Goal: Information Seeking & Learning: Learn about a topic

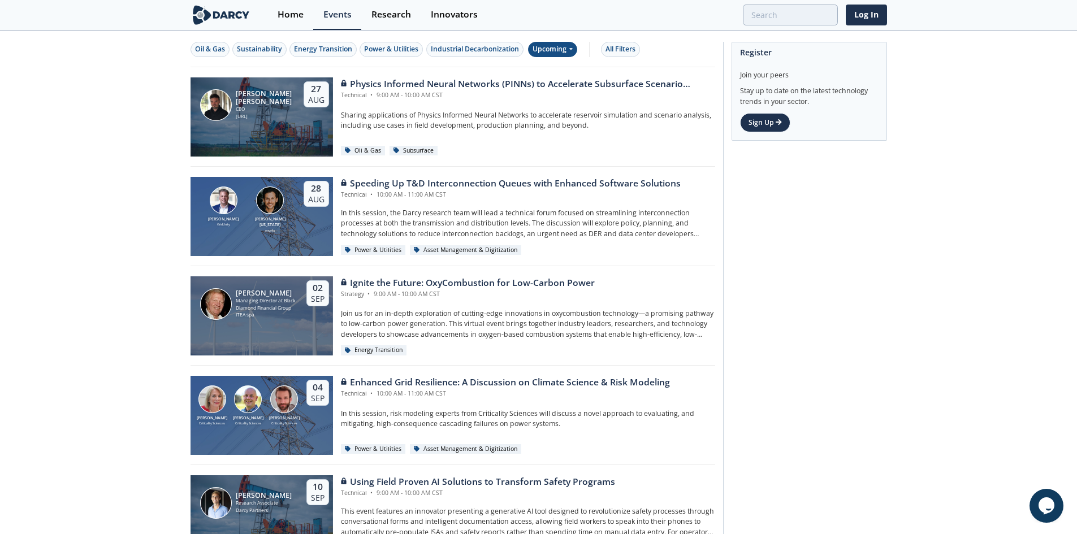
click at [563, 47] on div "Upcoming" at bounding box center [552, 49] width 49 height 15
click at [547, 88] on div "Past" at bounding box center [567, 86] width 70 height 18
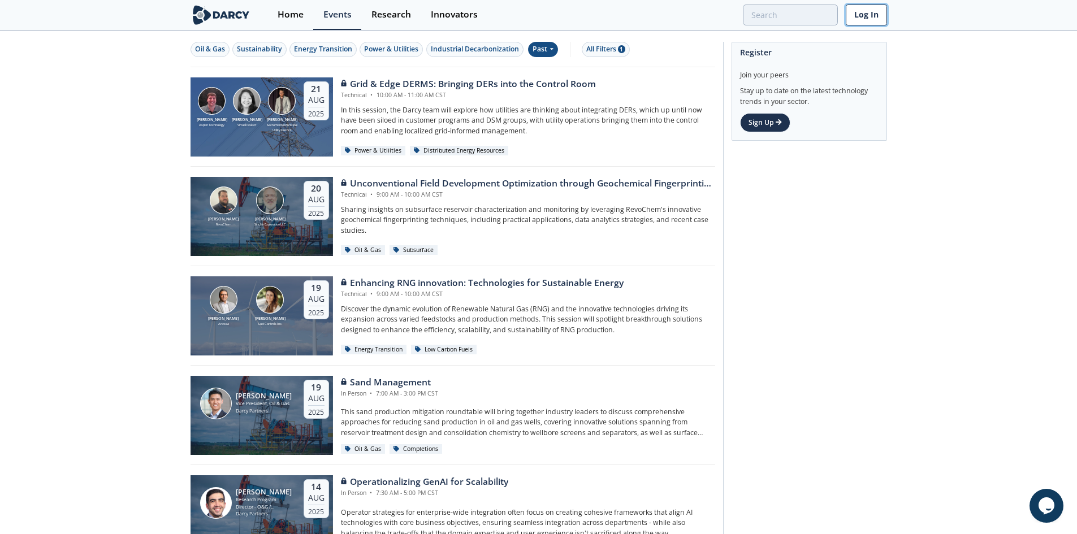
click at [869, 9] on link "Log In" at bounding box center [866, 15] width 41 height 21
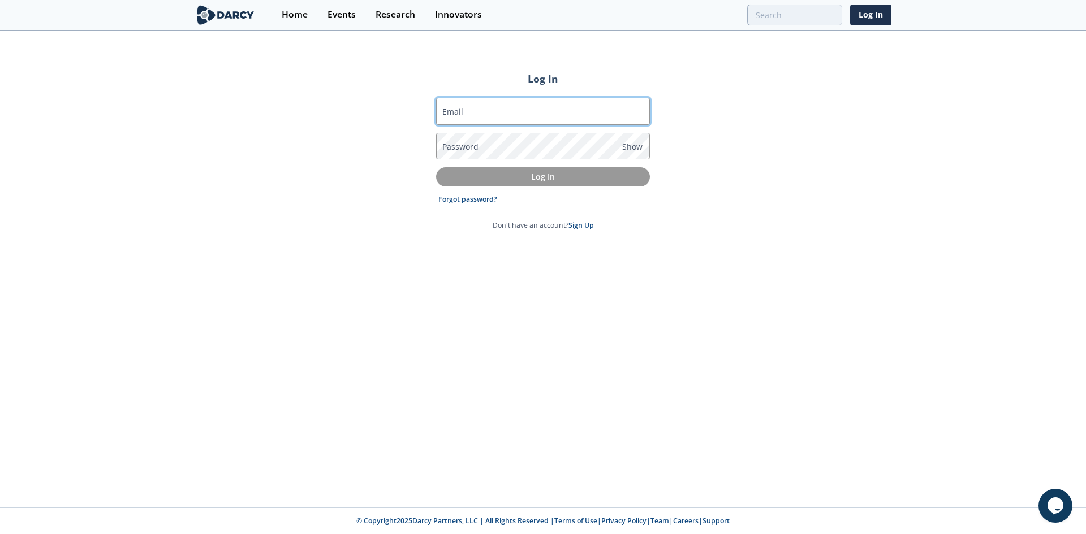
type input "skostyle@gmail.com"
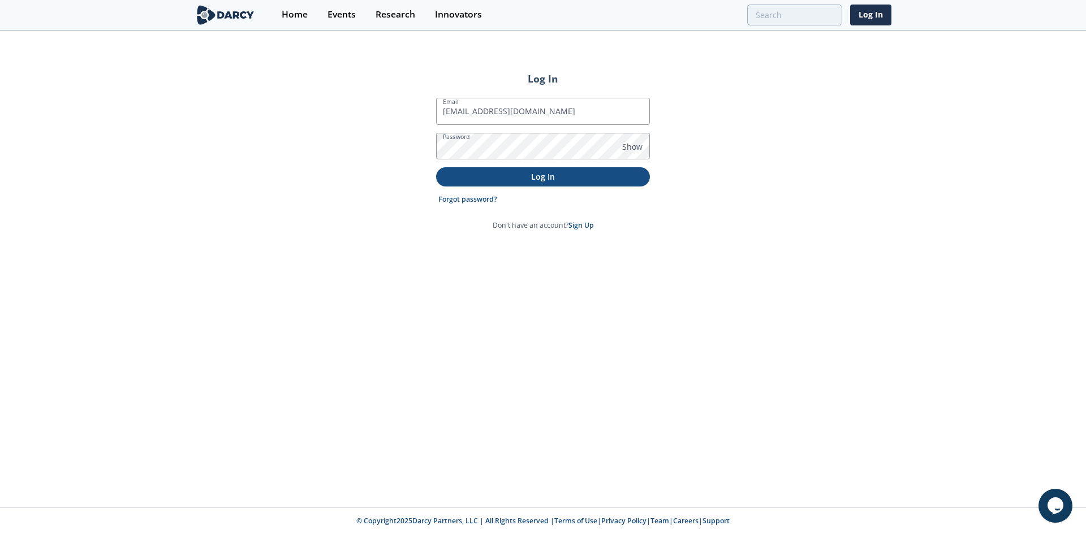
click at [503, 177] on p "Log In" at bounding box center [543, 177] width 198 height 12
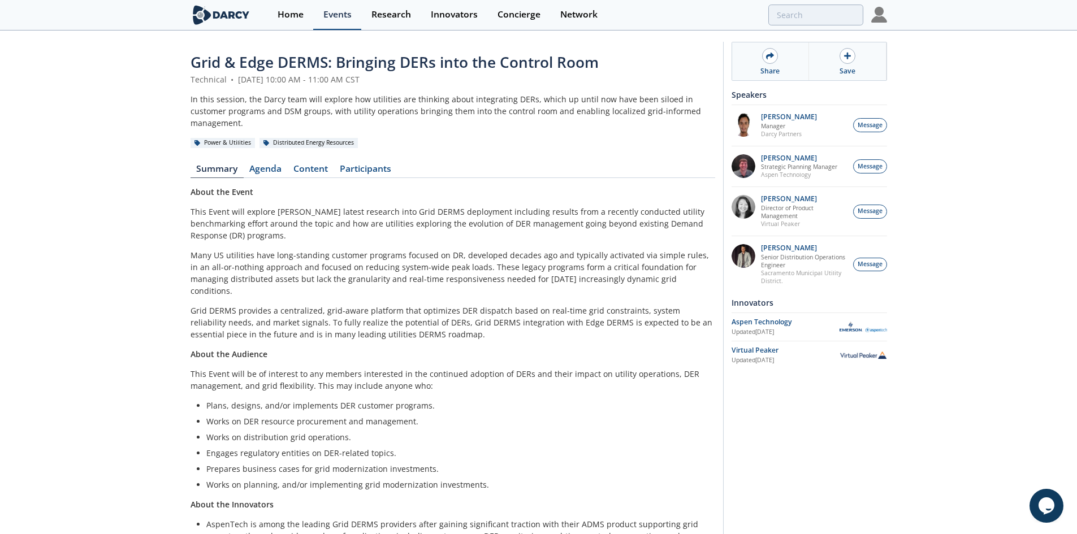
click at [343, 16] on div "Events" at bounding box center [337, 14] width 28 height 9
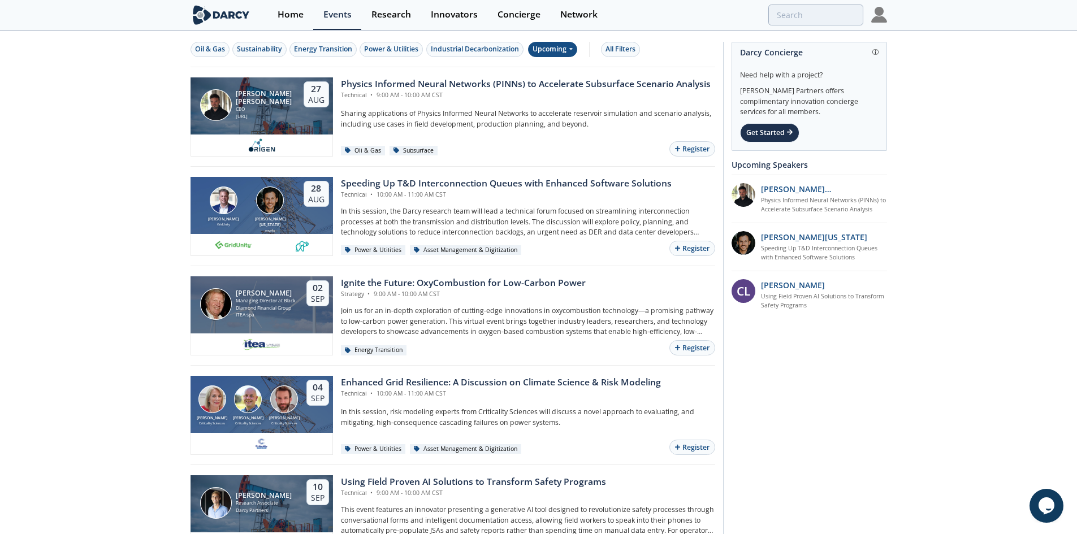
click at [559, 51] on div "Upcoming" at bounding box center [552, 49] width 49 height 15
click at [558, 87] on div "Past" at bounding box center [567, 86] width 70 height 18
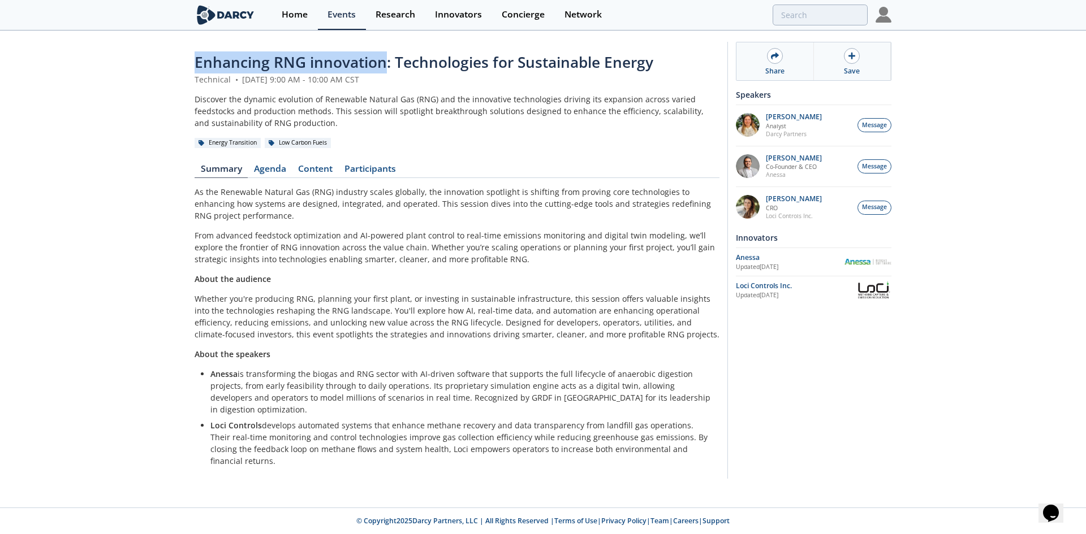
drag, startPoint x: 384, startPoint y: 61, endPoint x: 197, endPoint y: 62, distance: 186.6
click at [197, 62] on span "Enhancing RNG innovation: Technologies for Sustainable Energy" at bounding box center [424, 62] width 459 height 20
copy span "Enhancing RNG innovation"
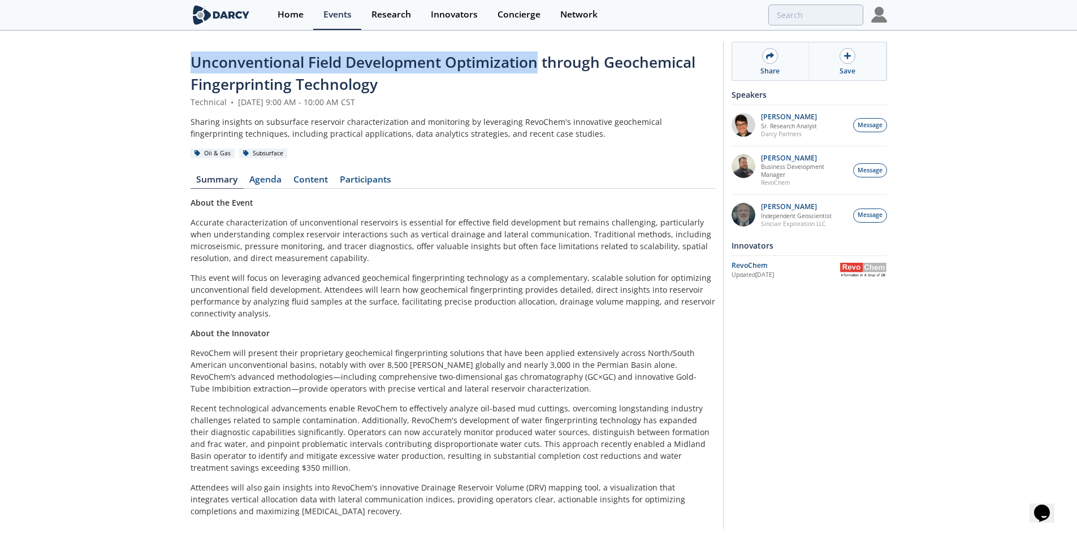
drag, startPoint x: 537, startPoint y: 67, endPoint x: 191, endPoint y: 52, distance: 345.9
click at [191, 52] on span "Unconventional Field Development Optimization through Geochemical Fingerprintin…" at bounding box center [443, 73] width 505 height 42
copy span "Unconventional Field Development Optimization"
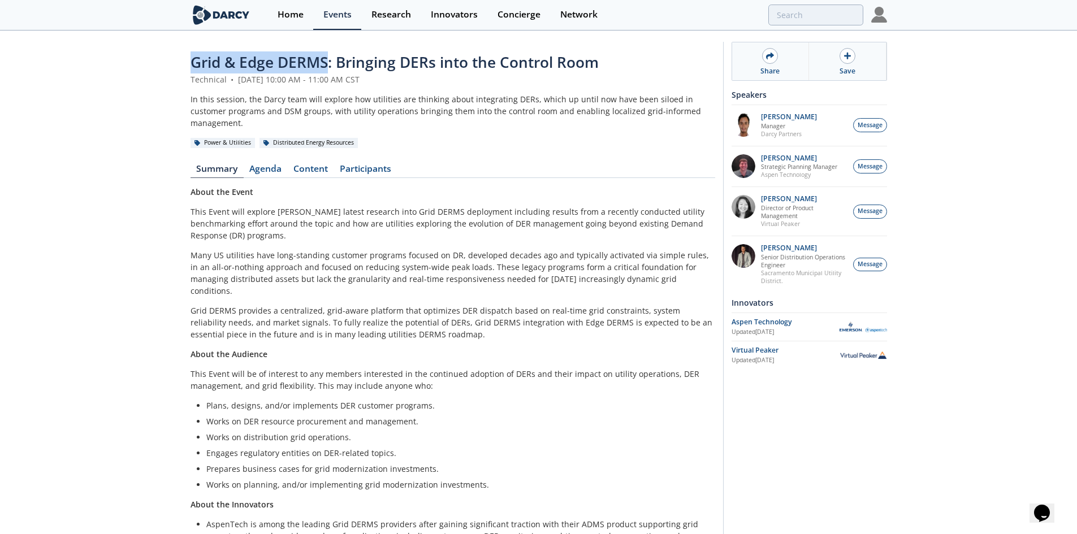
drag, startPoint x: 327, startPoint y: 66, endPoint x: 195, endPoint y: 71, distance: 132.5
click at [195, 71] on span "Grid & Edge DERMS: Bringing DERs into the Control Room" at bounding box center [395, 62] width 408 height 20
copy span "Grid & Edge DERMS"
